Goal: Find specific page/section: Find specific page/section

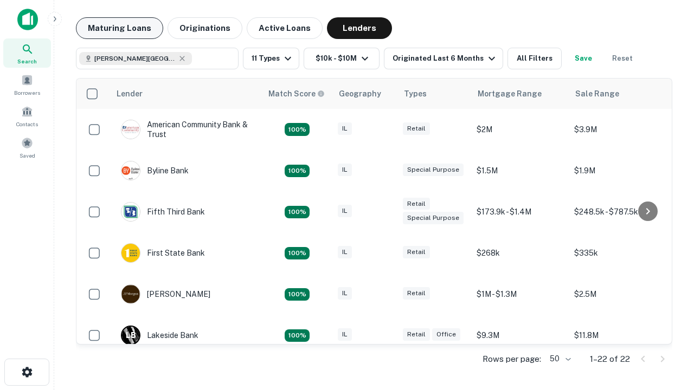
click at [119, 28] on button "Maturing Loans" at bounding box center [119, 28] width 87 height 22
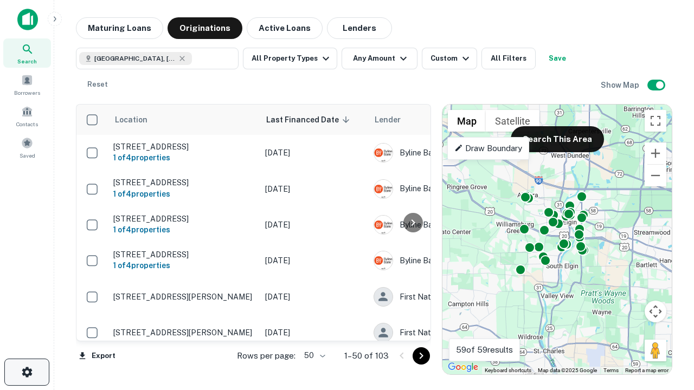
click at [27, 372] on icon "button" at bounding box center [27, 372] width 13 height 13
